Goal: Transaction & Acquisition: Download file/media

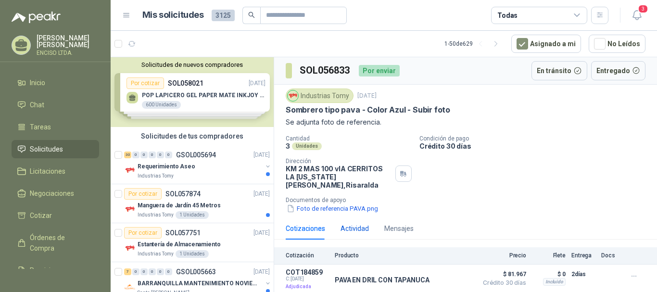
click at [346, 223] on div "Actividad" at bounding box center [355, 228] width 28 height 11
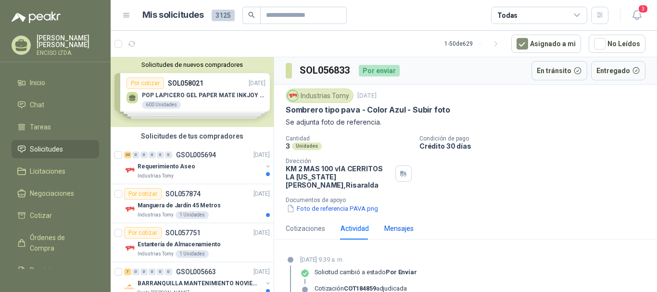
click at [399, 223] on div "Mensajes" at bounding box center [398, 228] width 29 height 11
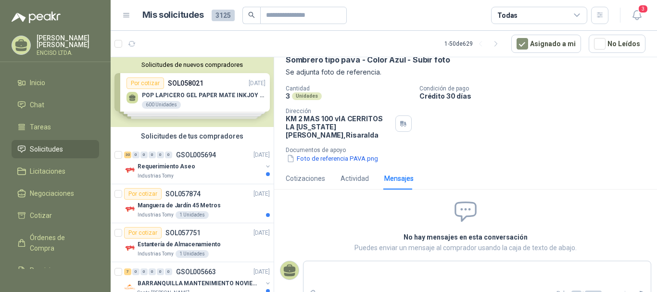
scroll to position [55, 0]
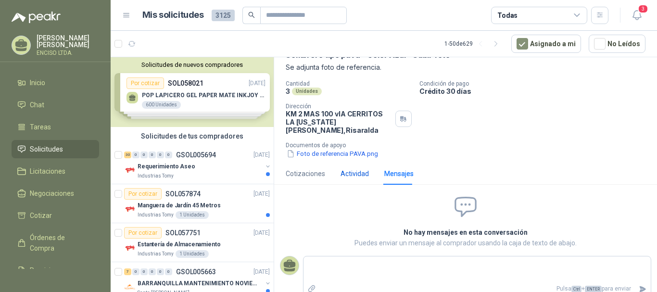
click at [351, 168] on div "Actividad" at bounding box center [355, 173] width 28 height 11
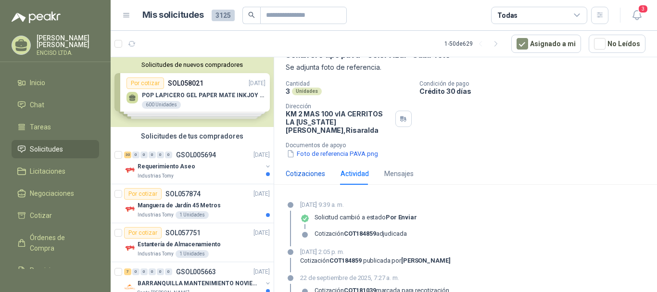
click at [297, 169] on div "Cotizaciones" at bounding box center [305, 173] width 39 height 11
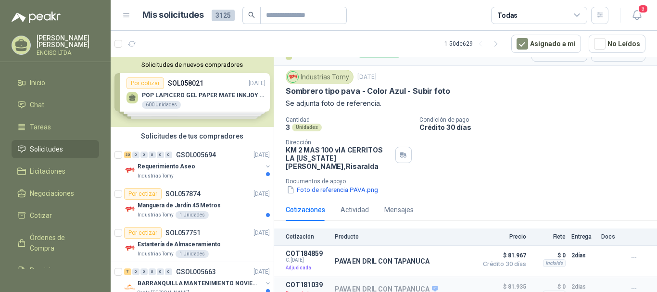
click at [471, 185] on div "Foto de referencia PAVA.png" at bounding box center [469, 190] width 367 height 10
click at [402, 257] on p "PAVA EN DRIL CON TAPANUCA" at bounding box center [382, 261] width 95 height 8
click at [506, 281] on span "$ 81.935" at bounding box center [502, 287] width 48 height 12
click at [630, 285] on icon "button" at bounding box center [634, 289] width 8 height 8
click at [599, 159] on div "Cantidad 3 Unidades Condición de pago Crédito 30 días Dirección KM 2 MAS 100 vI…" at bounding box center [466, 155] width 360 height 78
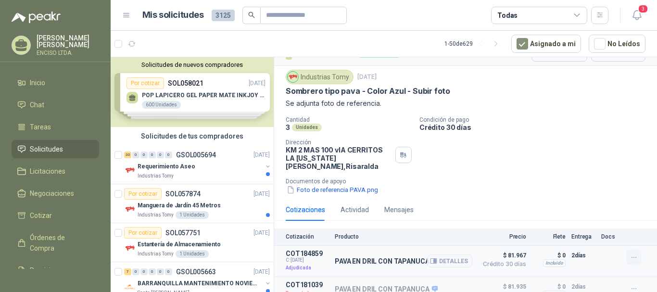
click at [630, 253] on icon "button" at bounding box center [634, 257] width 8 height 8
click at [610, 163] on div "Cantidad 3 Unidades Condición de pago Crédito 30 días Dirección KM 2 MAS 100 vI…" at bounding box center [466, 155] width 360 height 78
click at [552, 233] on p "Flete" at bounding box center [549, 236] width 34 height 7
click at [498, 228] on div "Cotización Producto Precio Flete Entrega Docs" at bounding box center [465, 236] width 383 height 17
click at [551, 228] on div "Cotización Producto Precio Flete Entrega Docs" at bounding box center [465, 236] width 383 height 17
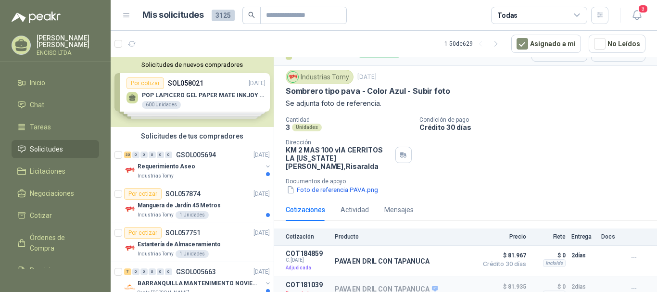
click at [571, 233] on p "Entrega" at bounding box center [583, 236] width 24 height 7
click at [601, 233] on p "Docs" at bounding box center [610, 236] width 19 height 7
click at [301, 263] on p "Adjudicada" at bounding box center [307, 268] width 43 height 10
click at [308, 250] on p "COT184859" at bounding box center [307, 254] width 43 height 8
click at [356, 250] on div "PAVA EN DRIL CON TAPANUCA Detalles" at bounding box center [404, 261] width 138 height 23
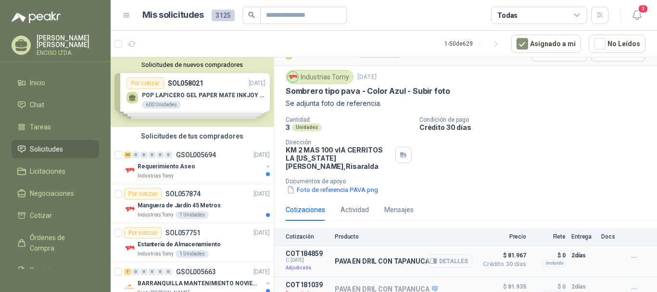
click at [441, 255] on button "Detalles" at bounding box center [449, 260] width 45 height 13
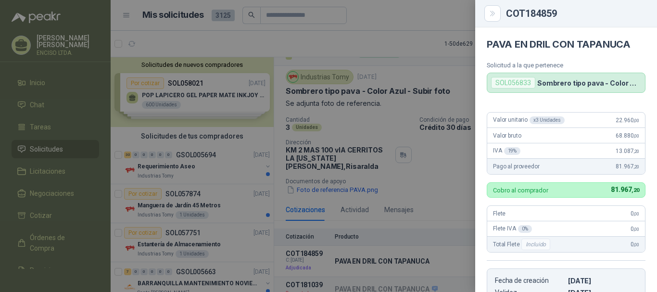
scroll to position [0, 0]
click at [427, 25] on div at bounding box center [328, 146] width 657 height 292
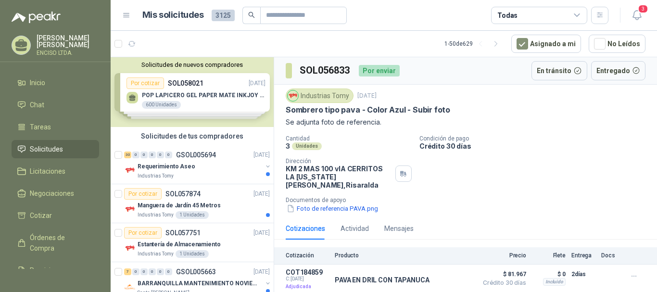
click at [331, 95] on div "Industrias Tomy" at bounding box center [320, 95] width 68 height 14
click at [308, 70] on h3 "SOL056833" at bounding box center [325, 70] width 51 height 15
click at [375, 69] on div "Por enviar" at bounding box center [379, 71] width 41 height 12
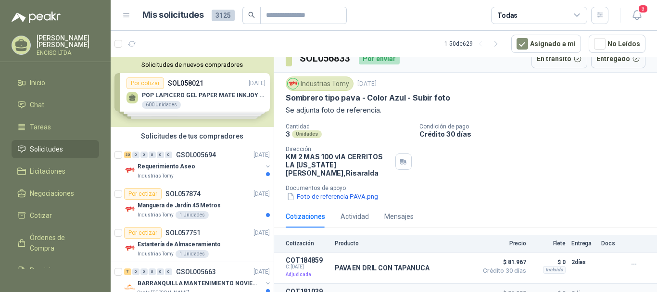
scroll to position [19, 0]
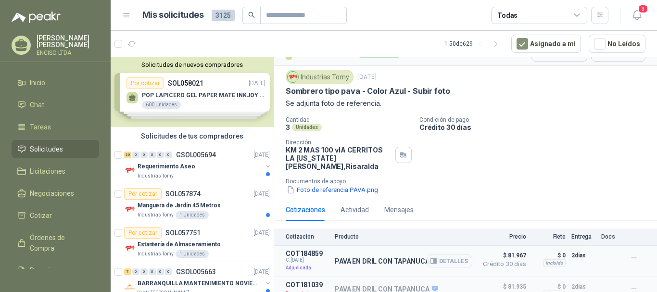
click at [311, 250] on p "COT184859" at bounding box center [307, 254] width 43 height 8
click at [341, 257] on p "PAVA EN DRIL CON TAPANUCA" at bounding box center [382, 261] width 95 height 8
click at [453, 254] on button "Detalles" at bounding box center [449, 260] width 45 height 13
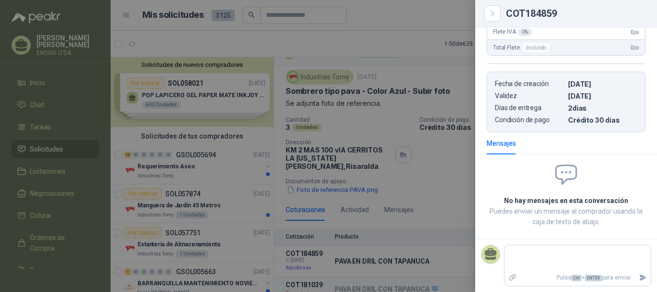
click at [452, 148] on div at bounding box center [328, 146] width 657 height 292
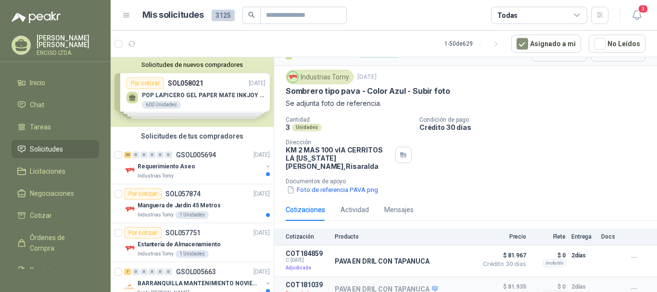
scroll to position [48, 0]
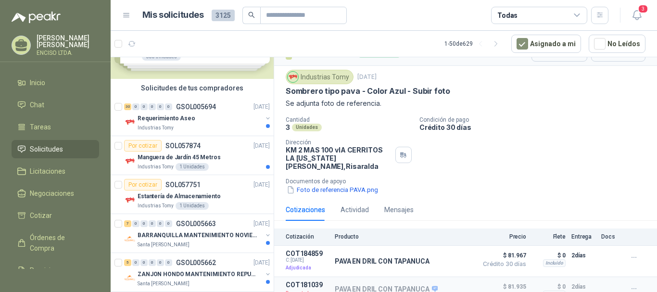
click at [491, 185] on div "Foto de referencia PAVA.png" at bounding box center [469, 190] width 367 height 10
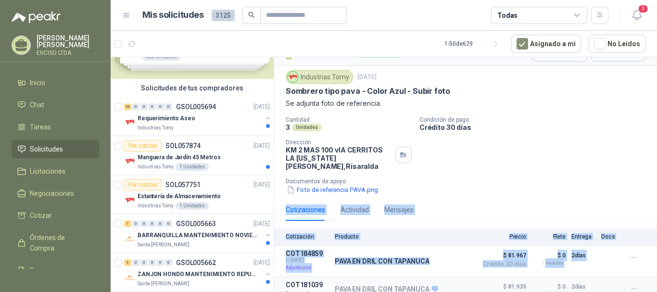
drag, startPoint x: 647, startPoint y: 254, endPoint x: 657, endPoint y: 188, distance: 67.5
click at [657, 188] on section "SOL056833 Por enviar En tránsito Entregado Industrias Tomy [DATE] Sombrero tipo…" at bounding box center [465, 176] width 383 height 238
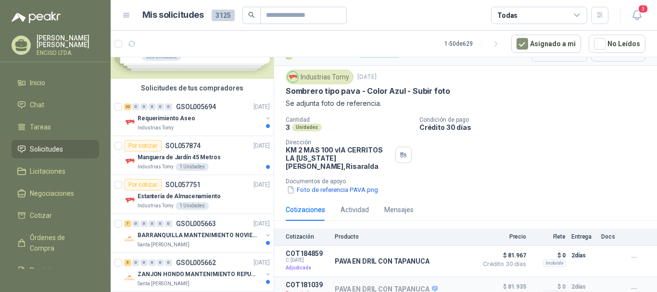
click at [492, 185] on div "Foto de referencia PAVA.png" at bounding box center [469, 190] width 367 height 10
click at [294, 289] on p "Descartada" at bounding box center [307, 294] width 43 height 10
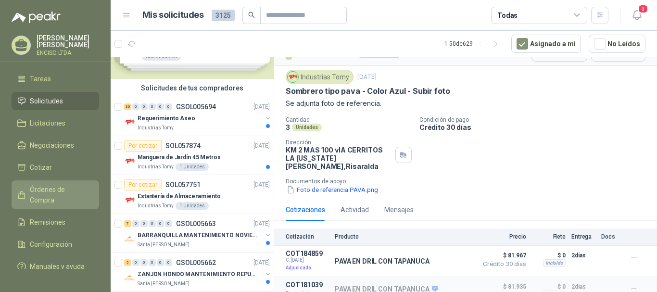
click at [53, 189] on span "Órdenes de Compra" at bounding box center [60, 194] width 60 height 21
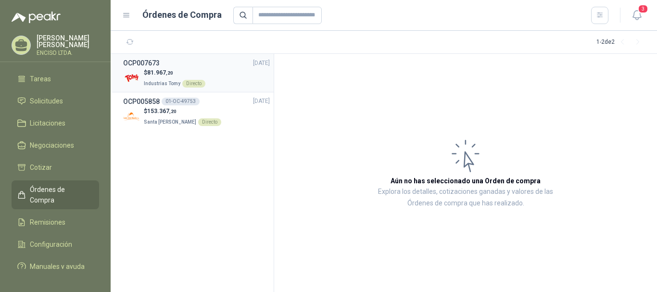
click at [141, 64] on h3 "OCP007673" at bounding box center [141, 63] width 37 height 11
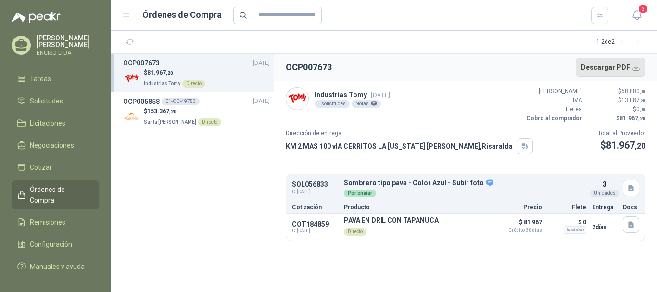
click at [613, 66] on button "Descargar PDF" at bounding box center [611, 67] width 70 height 19
click at [43, 191] on span "Órdenes de Compra" at bounding box center [60, 194] width 60 height 21
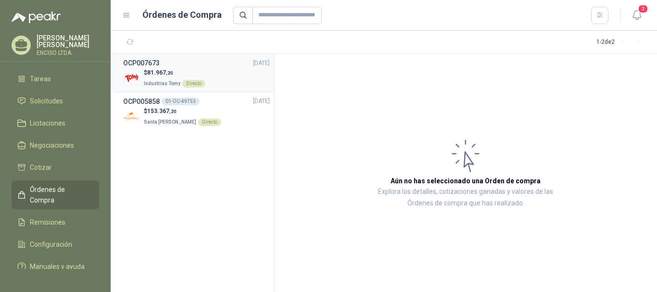
click at [150, 60] on h3 "OCP007673" at bounding box center [141, 63] width 37 height 11
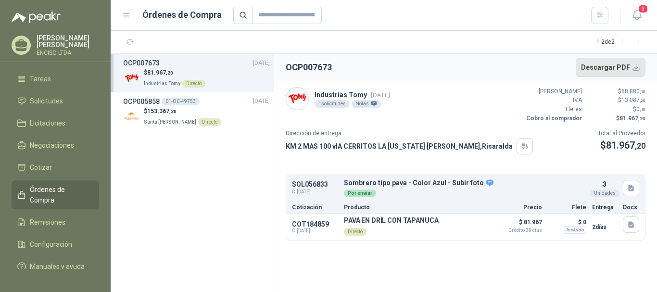
click at [604, 67] on button "Descargar PDF" at bounding box center [611, 67] width 70 height 19
